Goal: Book appointment/travel/reservation

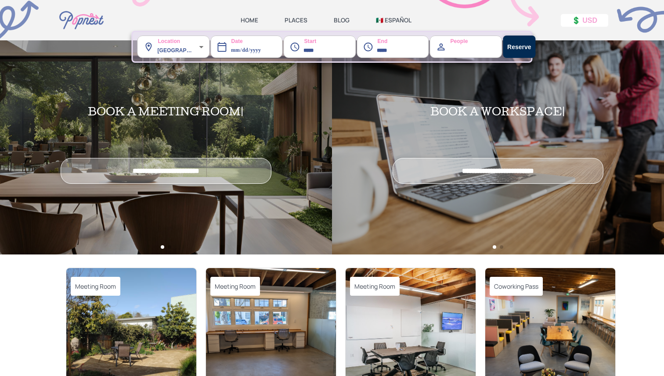
click at [176, 45] on label "Location" at bounding box center [161, 39] width 37 height 14
click at [175, 51] on body "**********" at bounding box center [332, 188] width 664 height 376
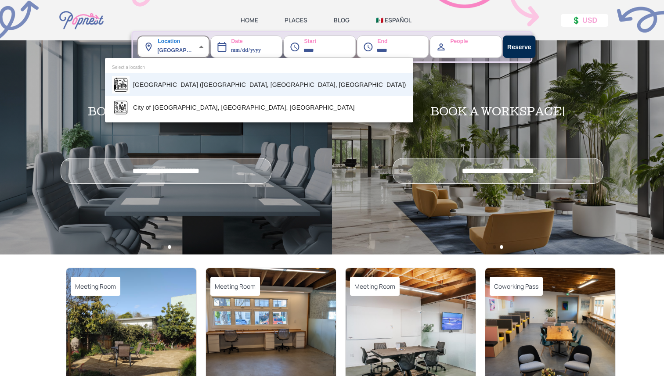
click at [175, 51] on div at bounding box center [332, 188] width 664 height 376
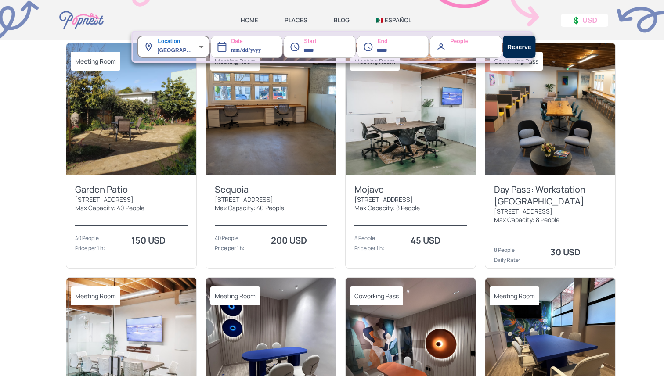
click at [286, 140] on img at bounding box center [271, 109] width 130 height 132
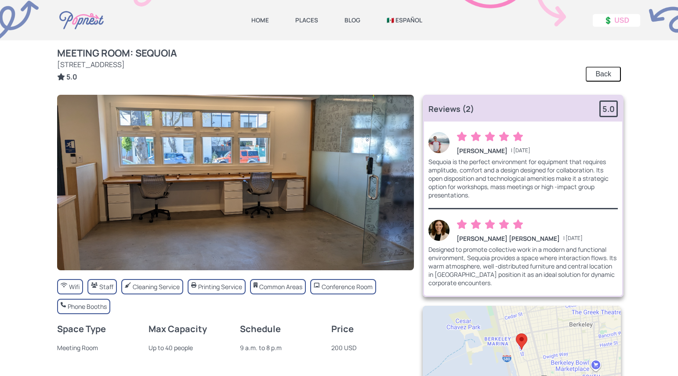
click at [304, 21] on link "PLACES" at bounding box center [306, 20] width 23 height 8
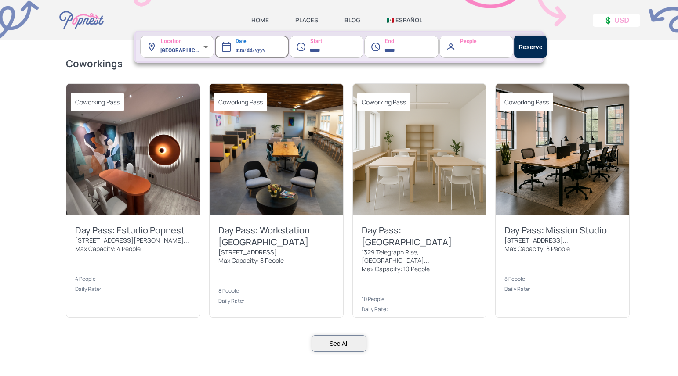
click at [253, 22] on link "HOME" at bounding box center [260, 20] width 18 height 8
